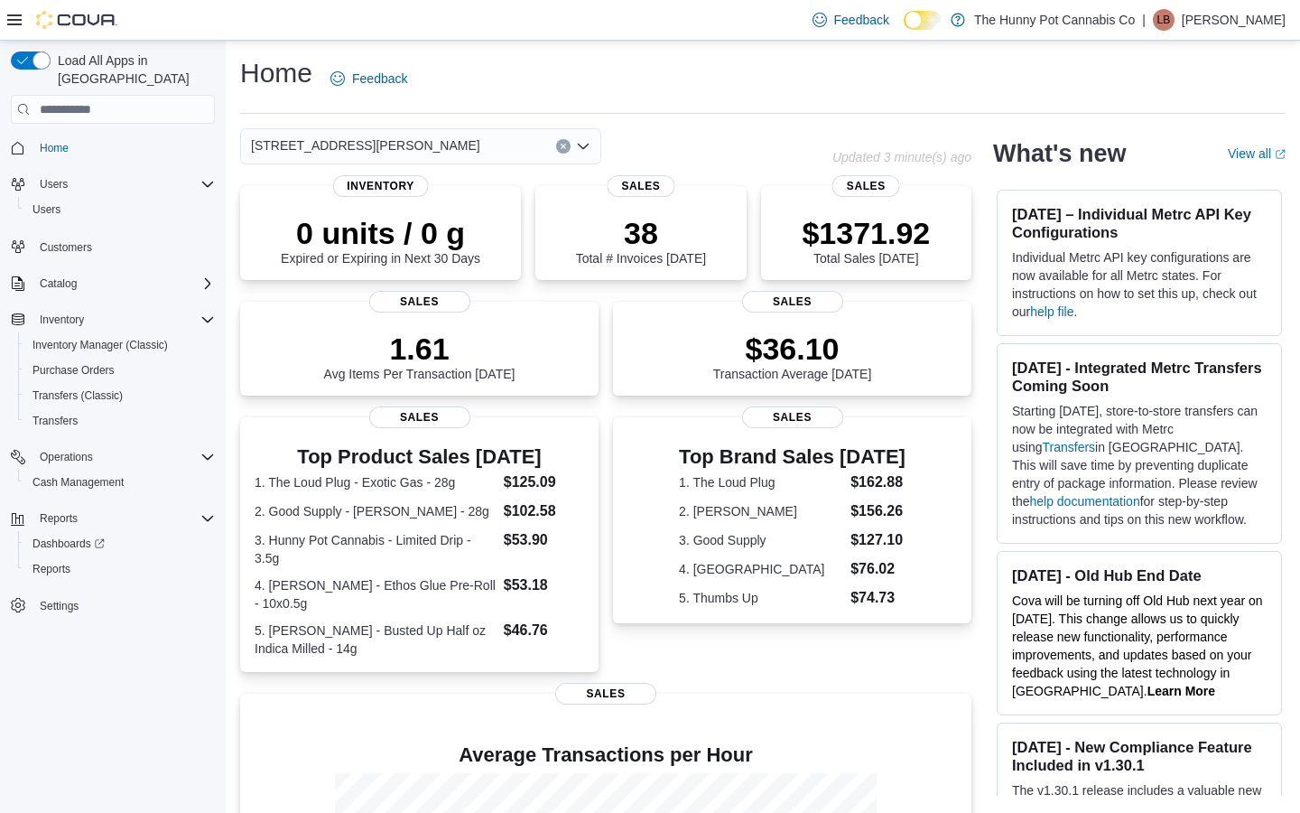
click at [436, 168] on div "[STREET_ADDRESS][PERSON_NAME] Updated 3 minute(s) ago 0 units / 0 g Expired or …" at bounding box center [606, 593] width 732 height 930
click at [446, 142] on div "[STREET_ADDRESS][PERSON_NAME]" at bounding box center [420, 146] width 361 height 36
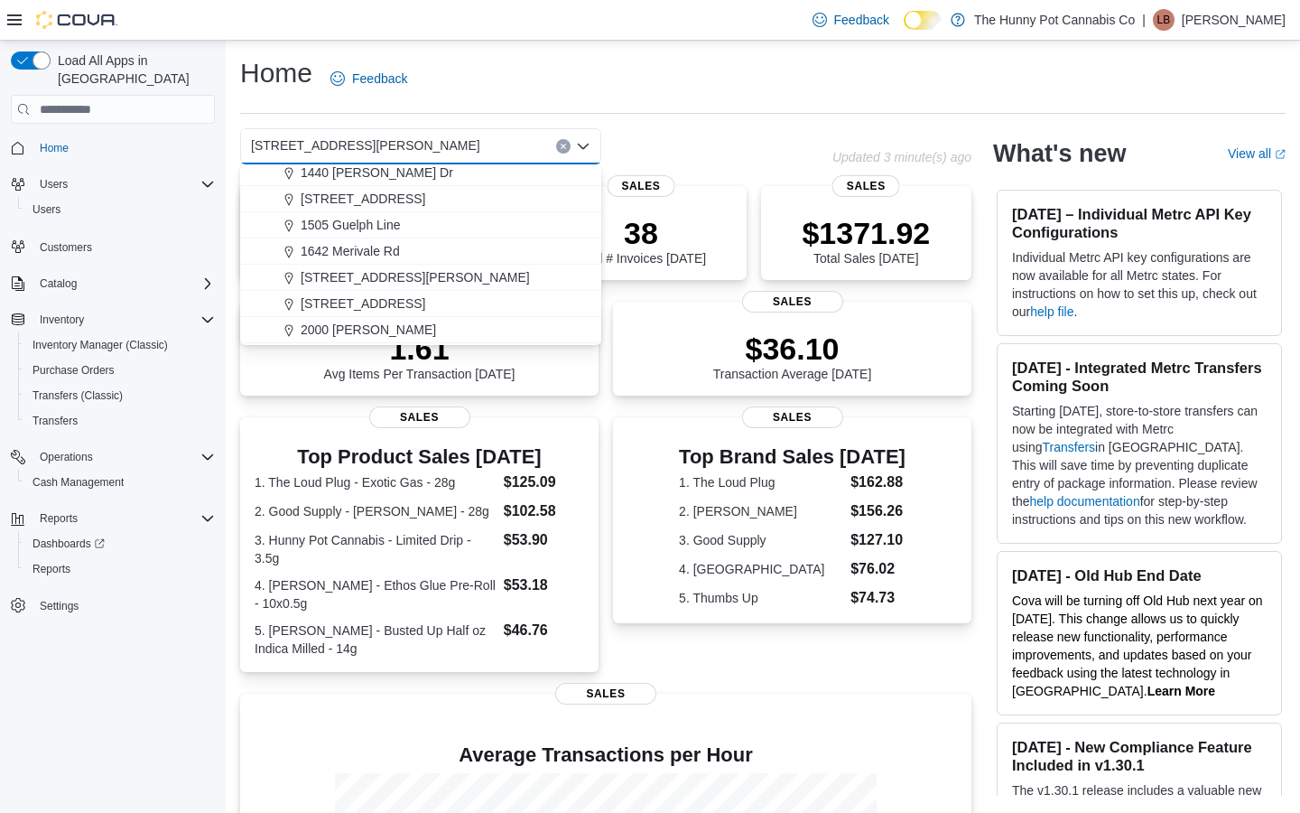
scroll to position [256, 0]
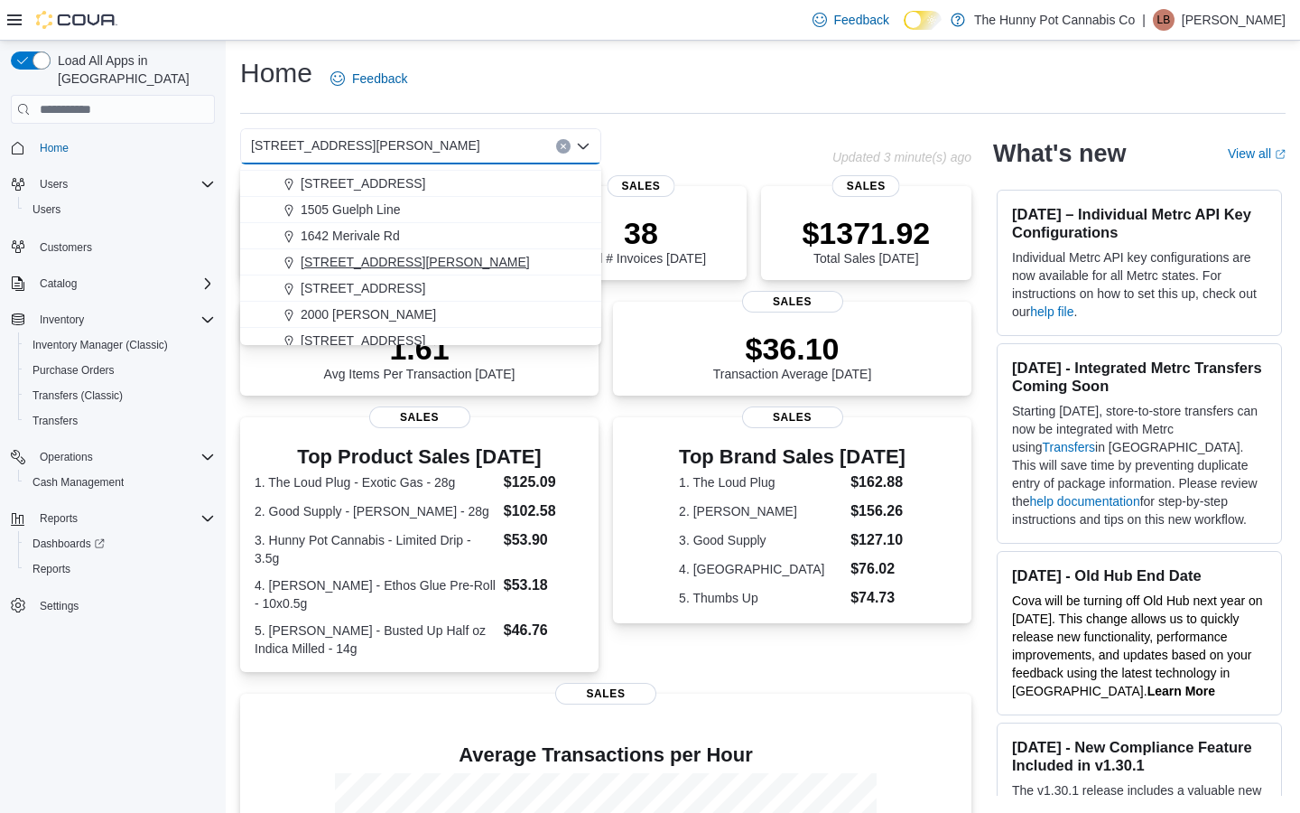
click at [371, 266] on span "[STREET_ADDRESS][PERSON_NAME]" at bounding box center [415, 262] width 229 height 18
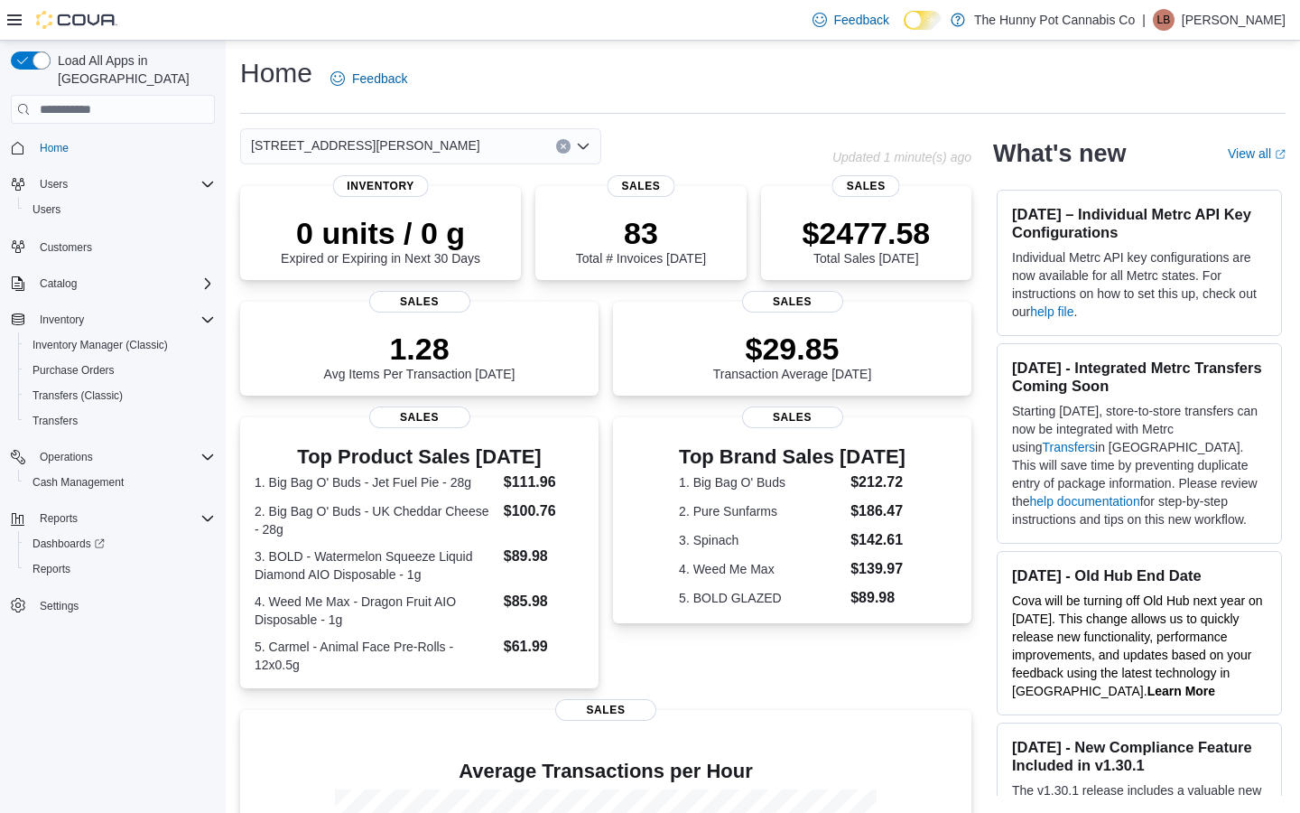
click at [399, 136] on div "[STREET_ADDRESS][PERSON_NAME]" at bounding box center [420, 146] width 361 height 36
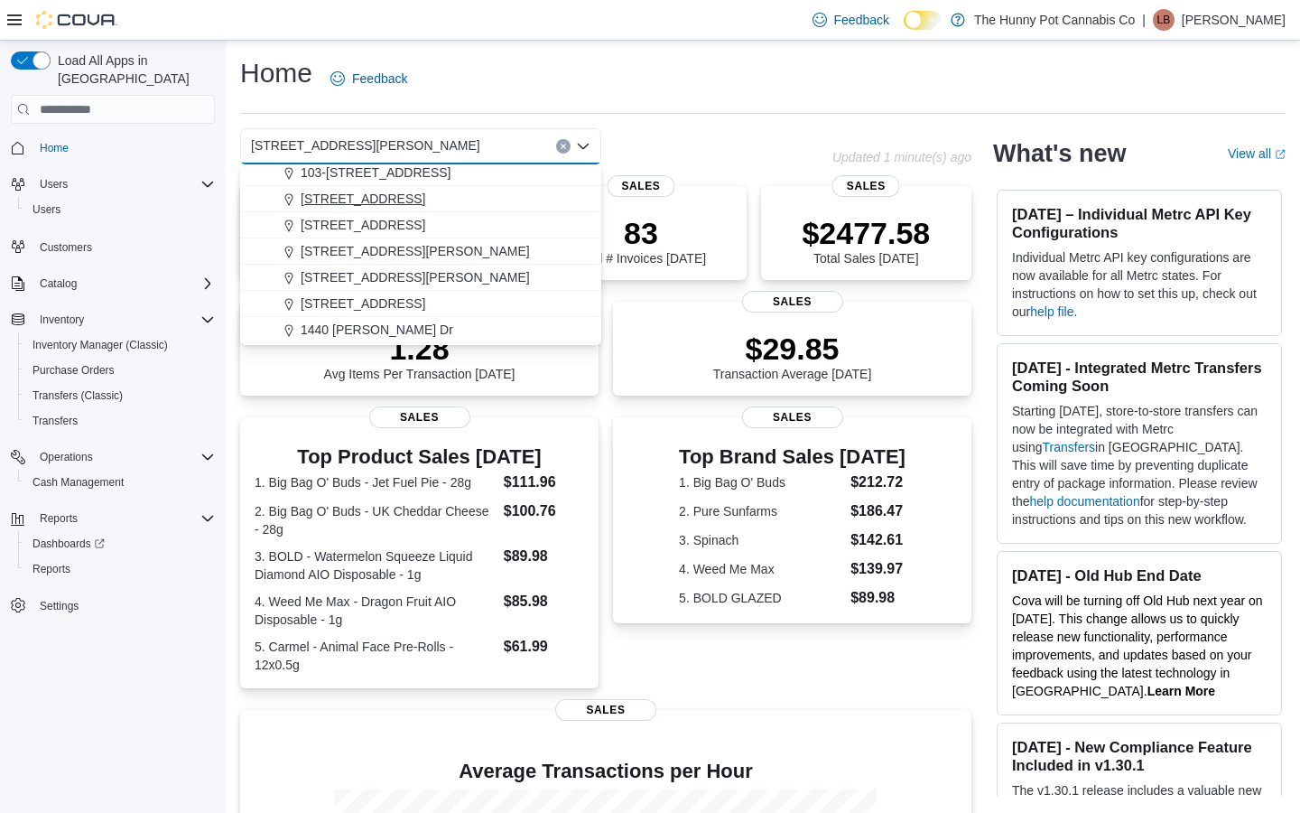
scroll to position [87, 0]
click at [363, 277] on span "[STREET_ADDRESS][PERSON_NAME]" at bounding box center [415, 274] width 229 height 18
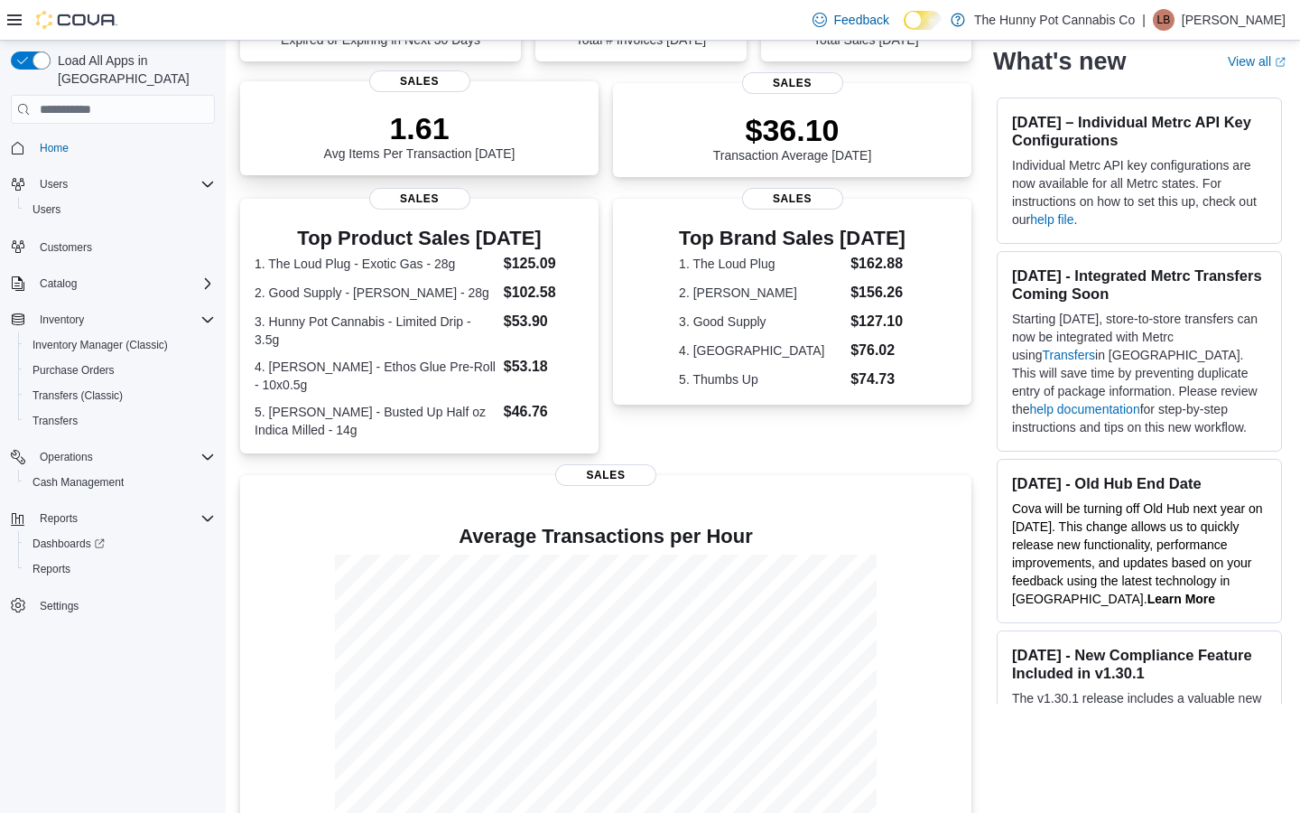
scroll to position [261, 0]
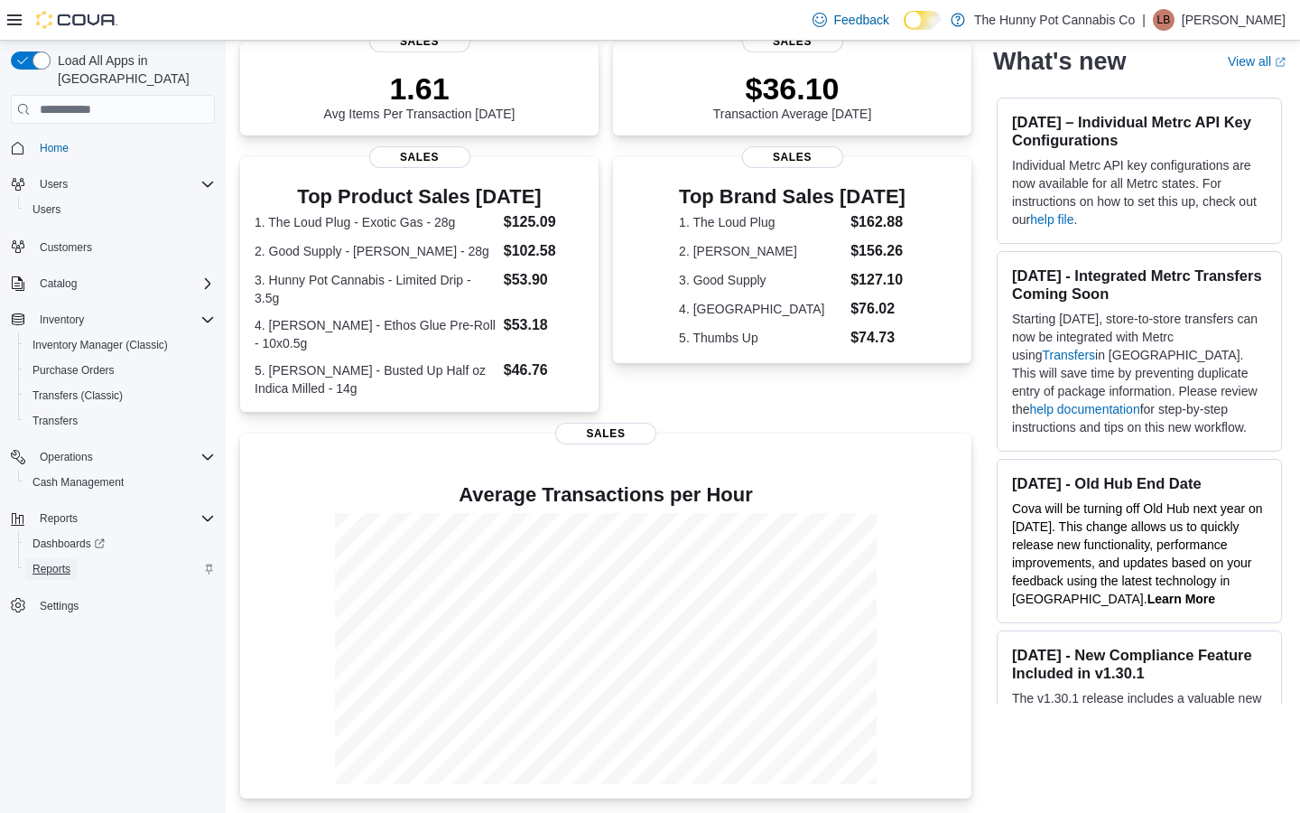
click at [42, 561] on span "Reports" at bounding box center [52, 569] width 38 height 22
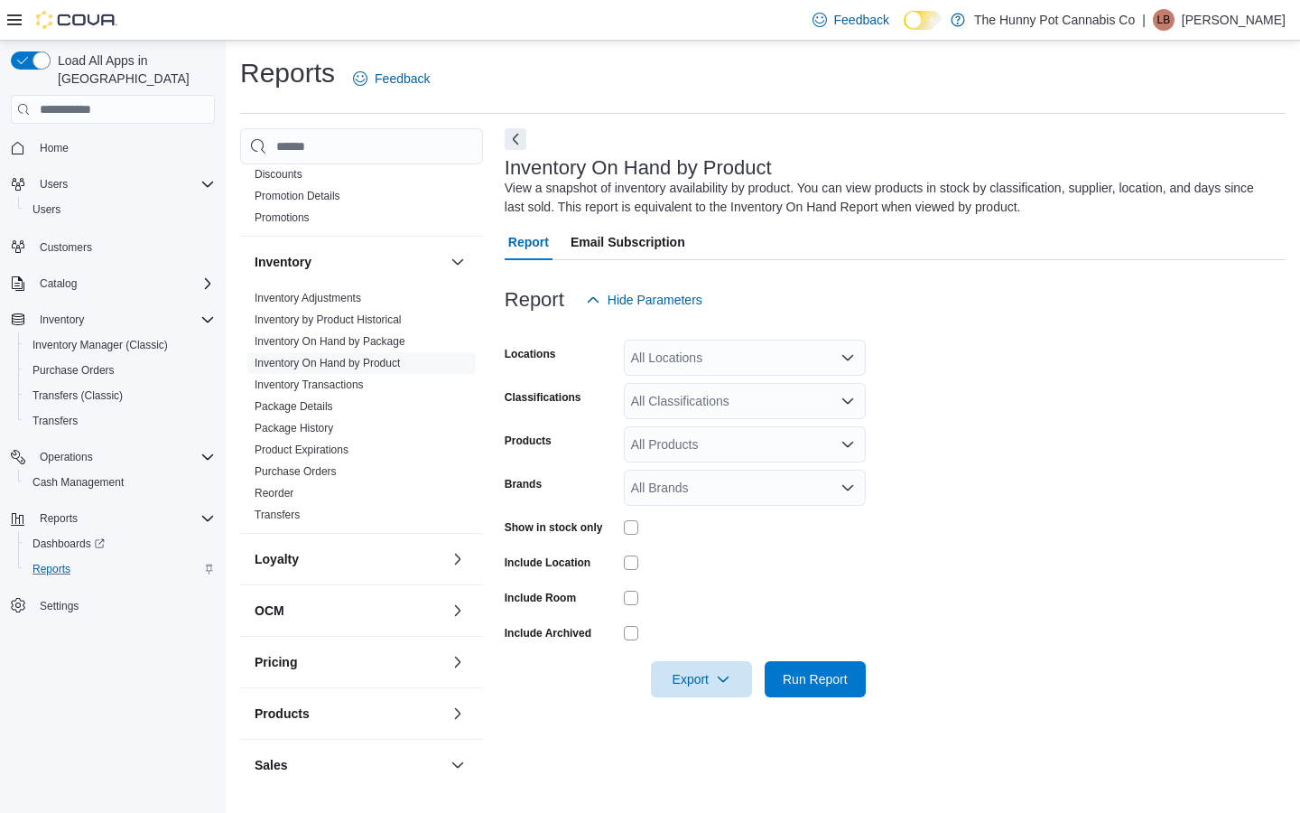
scroll to position [93, 0]
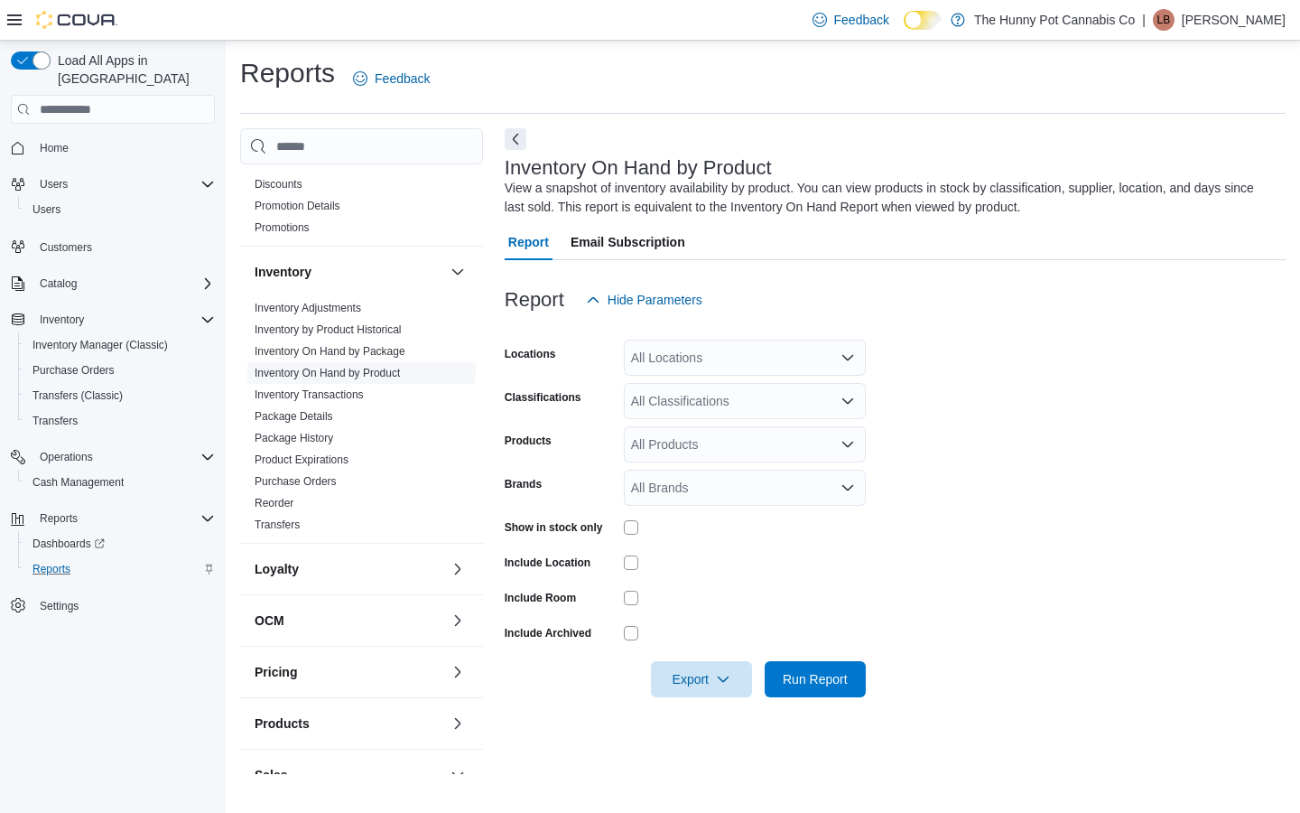
click at [341, 367] on link "Inventory On Hand by Product" at bounding box center [327, 373] width 145 height 13
click at [718, 359] on div "All Locations" at bounding box center [745, 358] width 242 height 36
type input "***"
click at [788, 387] on div "[STREET_ADDRESS][PERSON_NAME]" at bounding box center [745, 388] width 220 height 18
click at [966, 425] on form "Locations [STREET_ADDRESS][PERSON_NAME] Classifications All Classifications Pro…" at bounding box center [895, 507] width 781 height 379
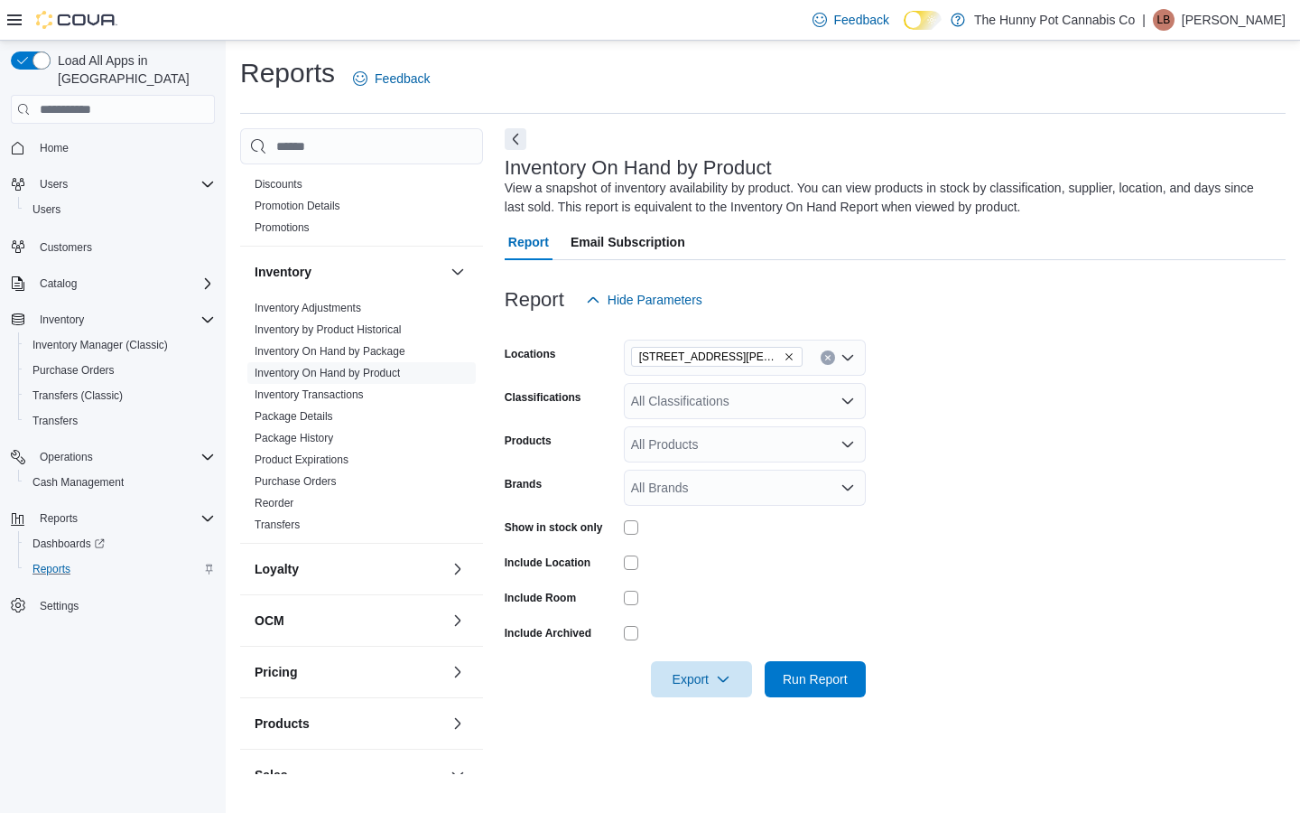
click at [833, 399] on div "All Classifications" at bounding box center [745, 401] width 242 height 36
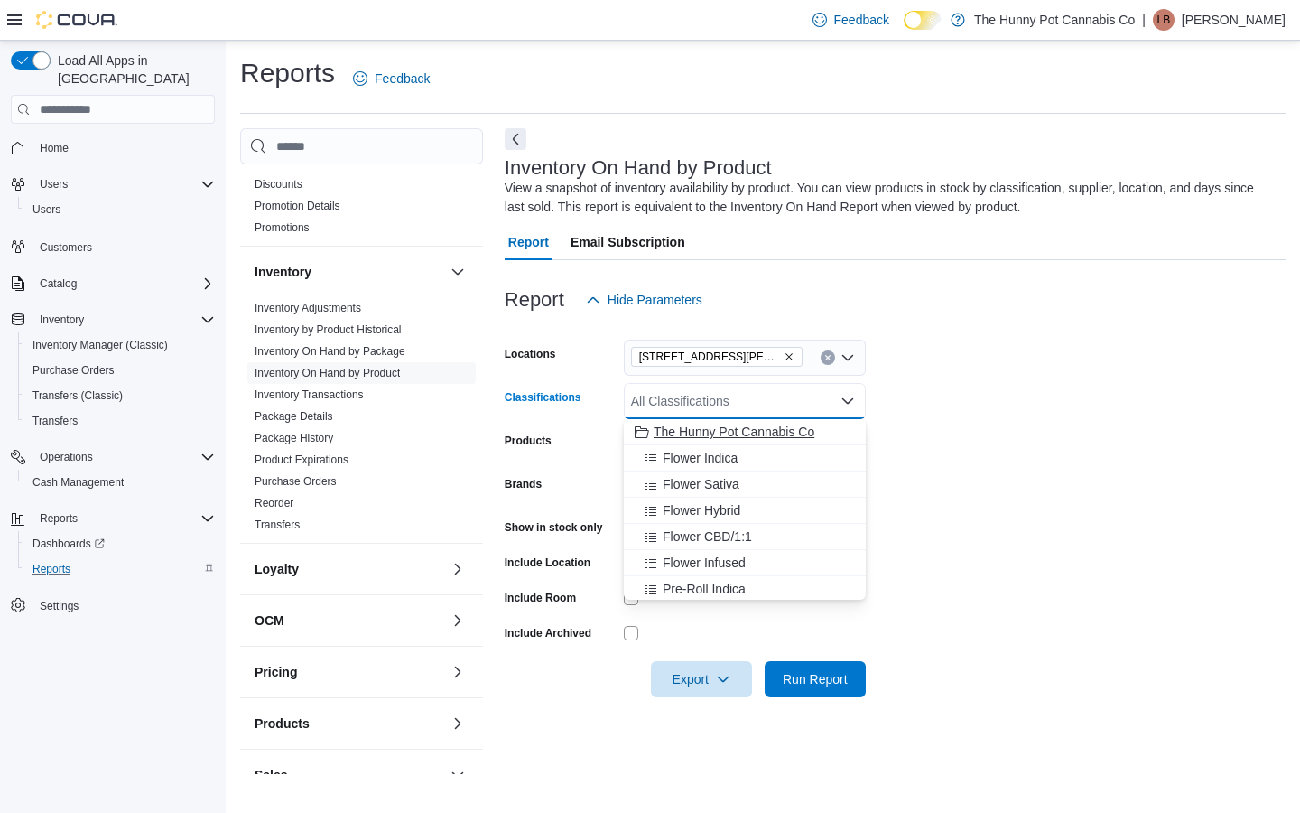
click at [760, 423] on span "The Hunny Pot Cannabis Co" at bounding box center [734, 432] width 161 height 18
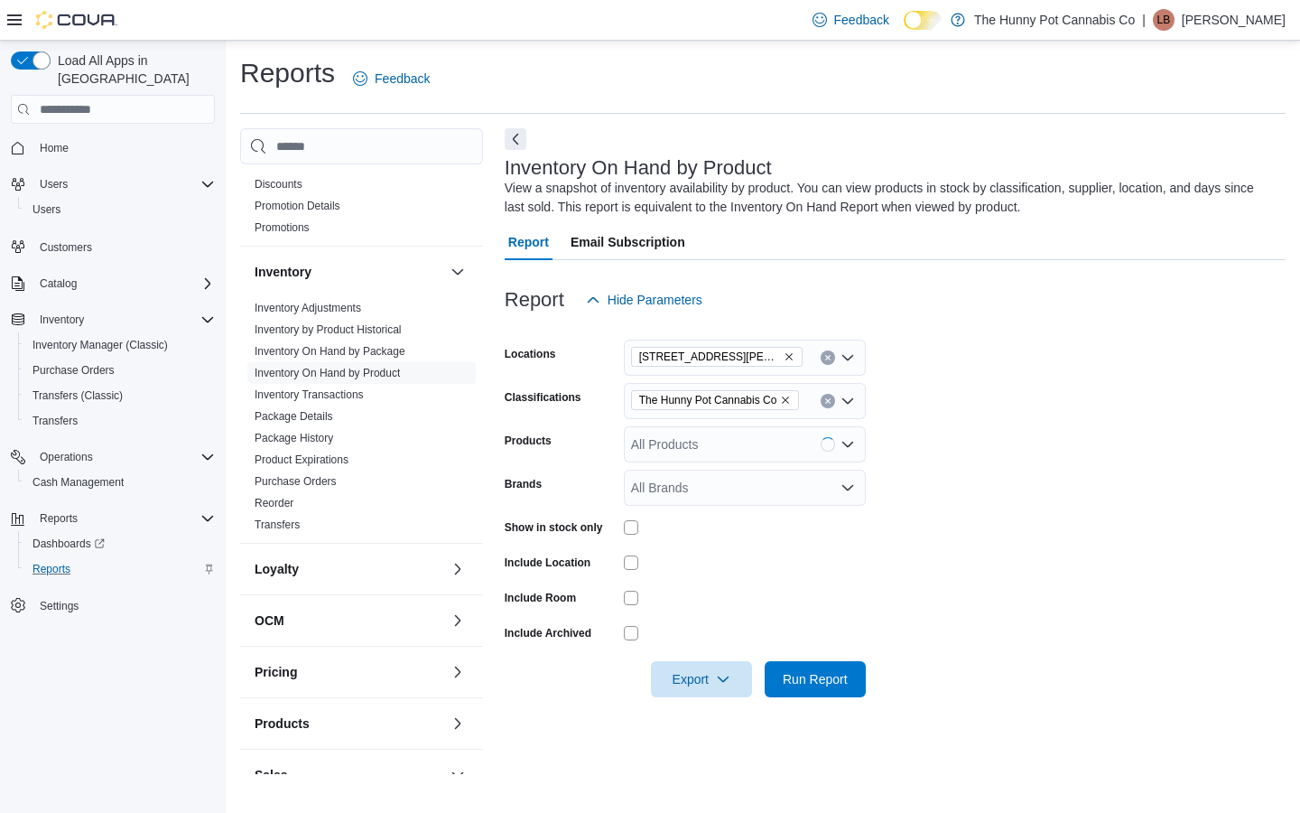
click at [986, 452] on form "Locations [STREET_ADDRESS][PERSON_NAME] Classifications The Hunny Pot Cannabis …" at bounding box center [895, 507] width 781 height 379
click at [828, 671] on span "Run Report" at bounding box center [815, 678] width 65 height 18
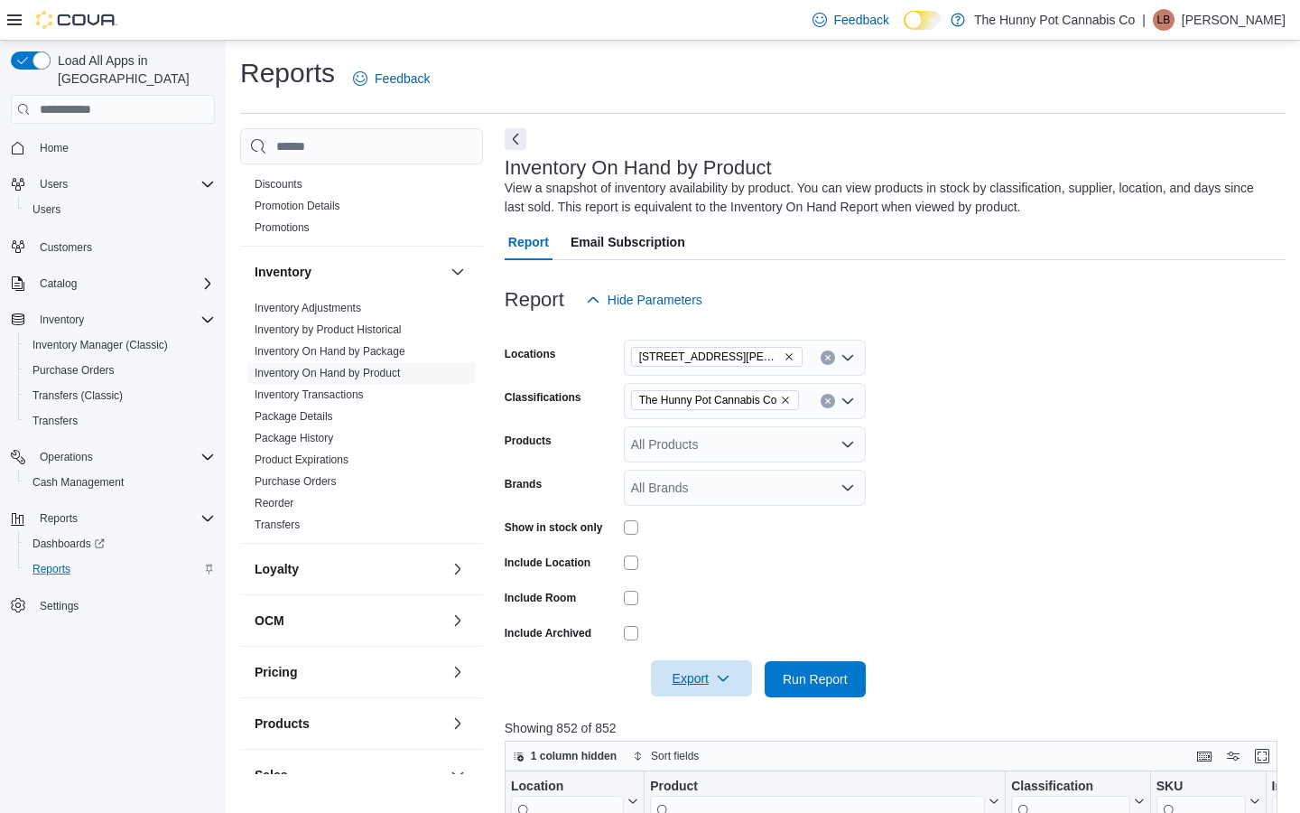
click at [743, 685] on button "Export" at bounding box center [701, 678] width 101 height 36
click at [690, 565] on span "Export to Excel" at bounding box center [701, 568] width 81 height 14
